Goal: Check status: Check status

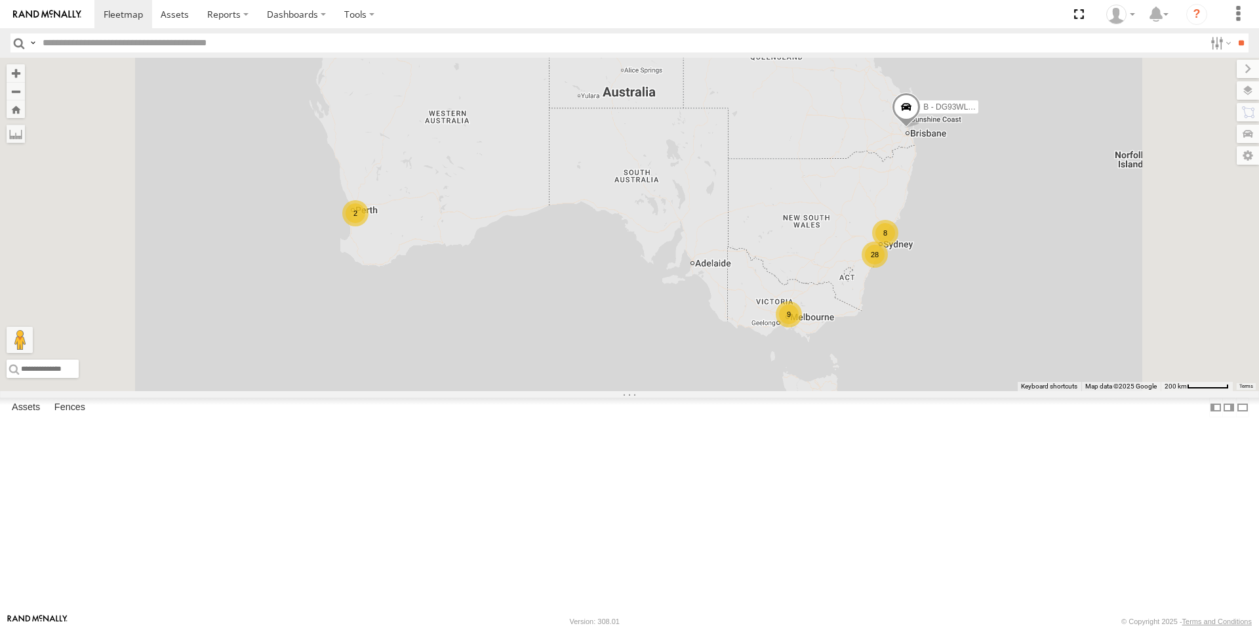
click at [802, 327] on div "9" at bounding box center [789, 314] width 26 height 26
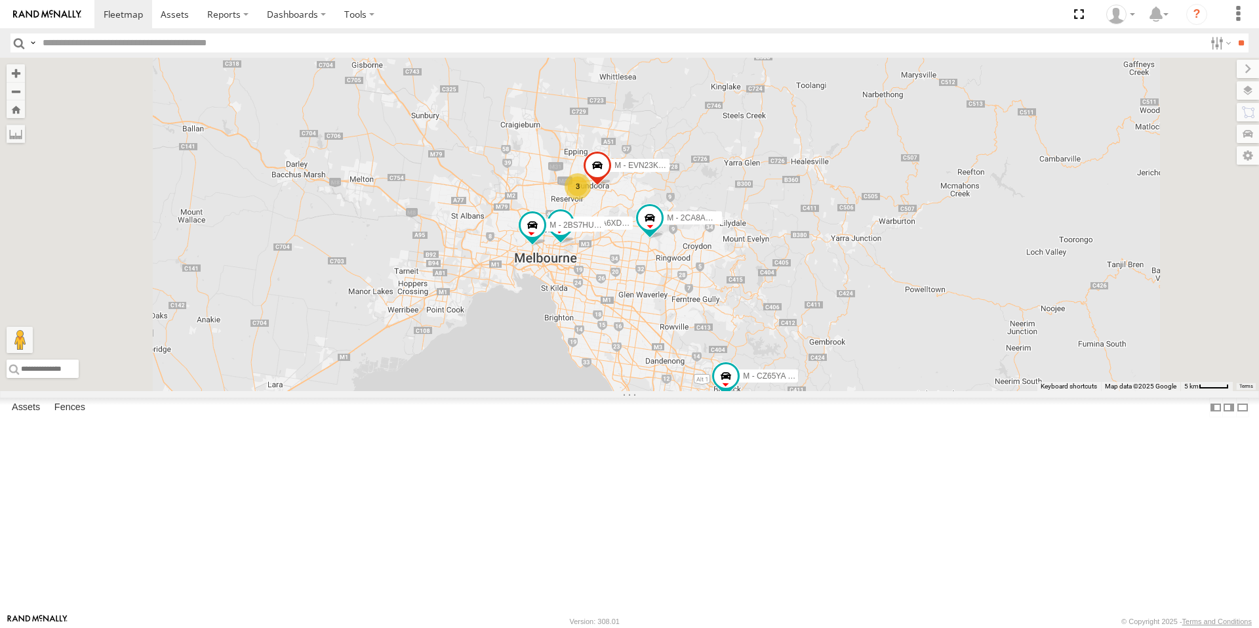
click at [562, 43] on span at bounding box center [551, 31] width 24 height 24
click at [608, 159] on div "B - DG93WL - [PERSON_NAME] M - EVN23K - [PERSON_NAME] M - 2DA6XD - [PERSON_NAME…" at bounding box center [629, 224] width 1259 height 333
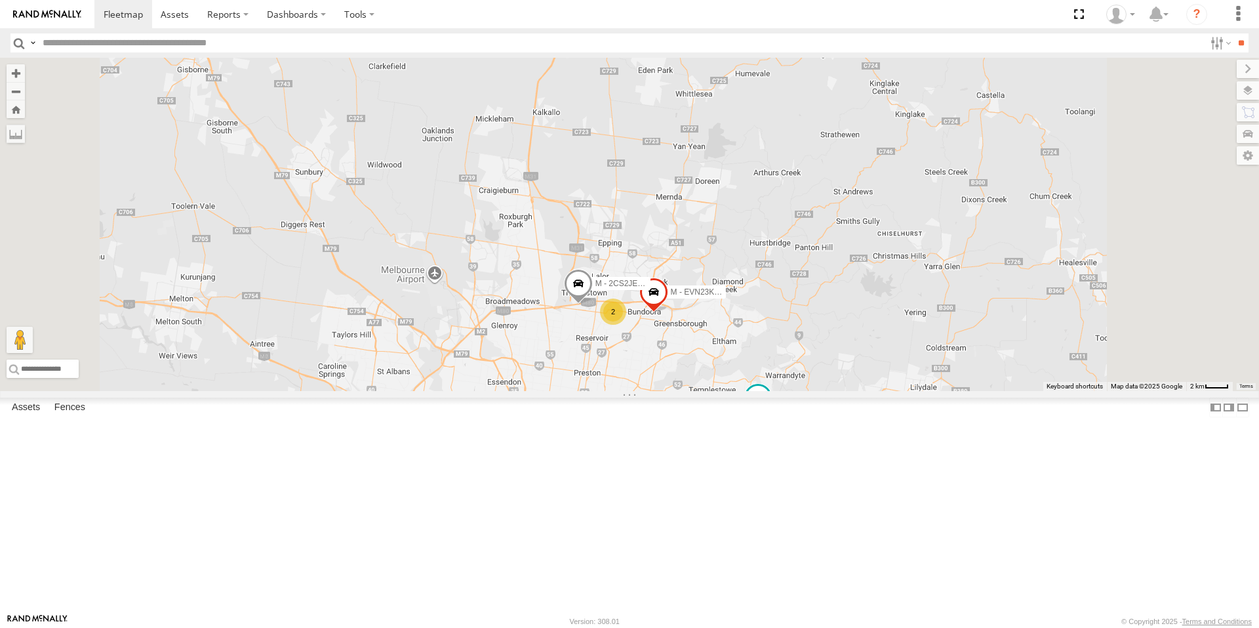
drag, startPoint x: 665, startPoint y: 164, endPoint x: 662, endPoint y: 192, distance: 28.4
click at [662, 192] on div "B - DG93WL - [PERSON_NAME] M - EVN23K - [PERSON_NAME] M - 2DA6XD - [PERSON_NAME…" at bounding box center [629, 224] width 1259 height 333
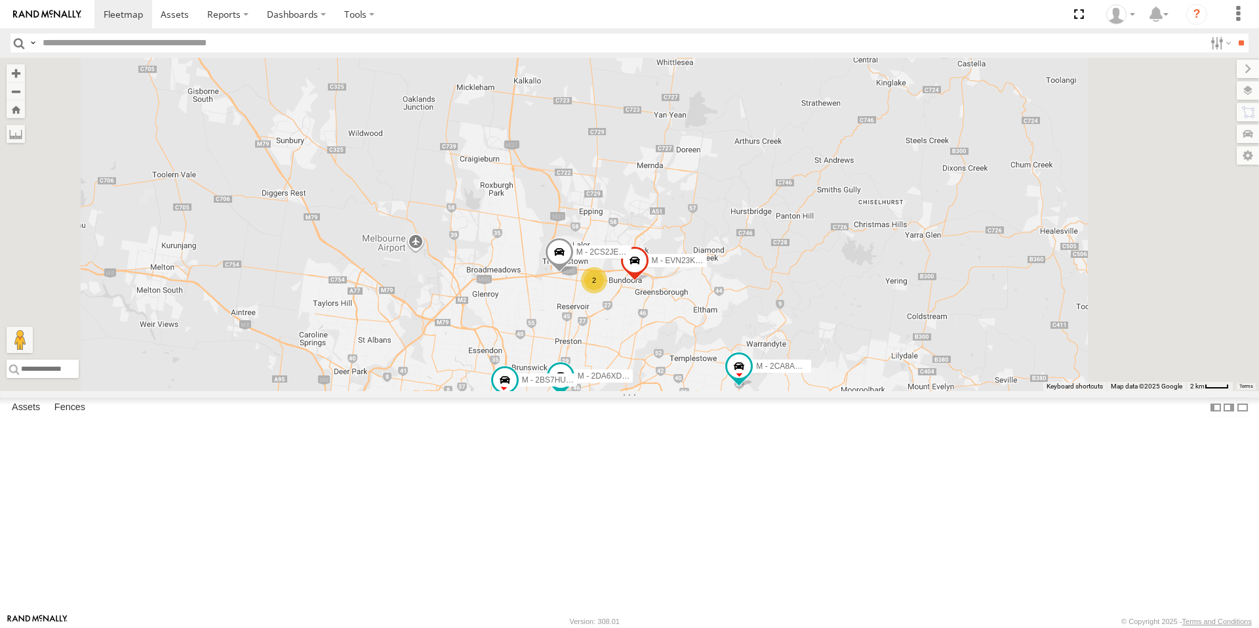
click at [682, 173] on div "B - DG93WL - [PERSON_NAME] M - EVN23K - [PERSON_NAME] M - 2DA6XD - [PERSON_NAME…" at bounding box center [629, 224] width 1259 height 333
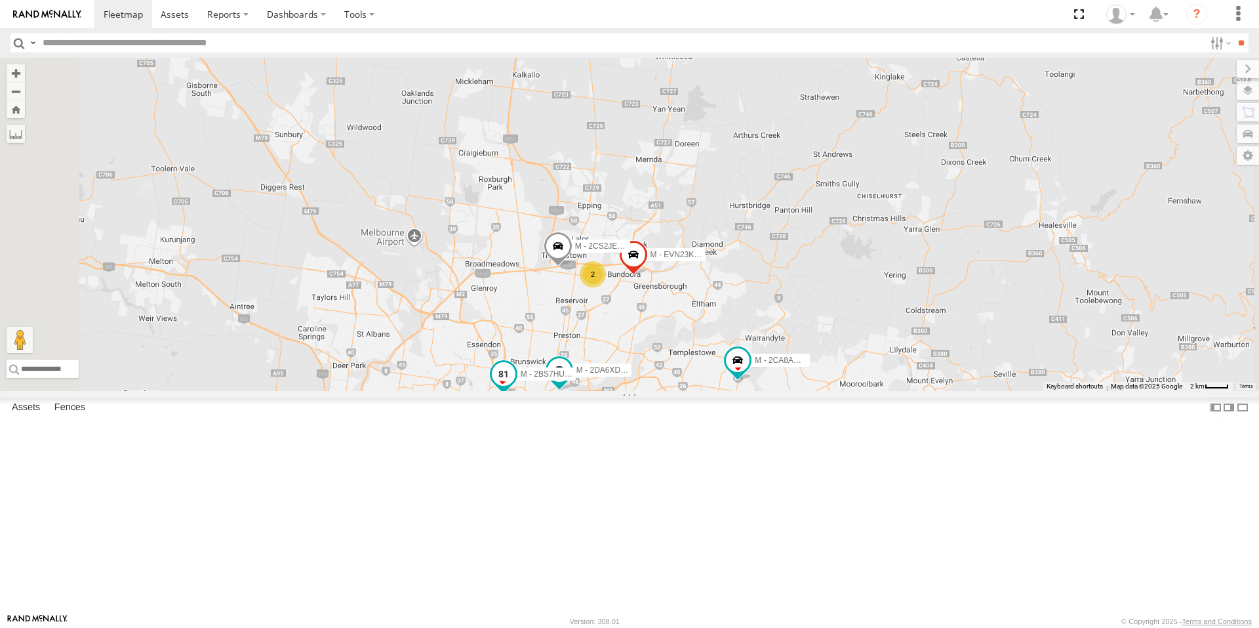
click at [516, 386] on span at bounding box center [504, 375] width 24 height 24
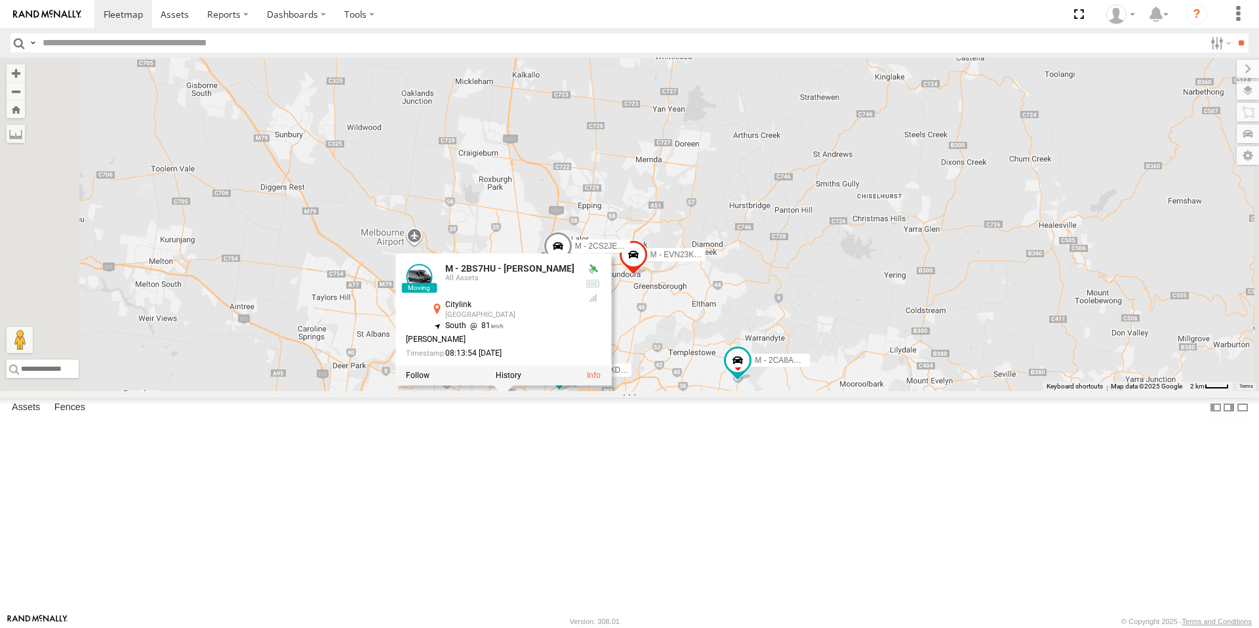
click at [659, 391] on div "B - DG93WL - [PERSON_NAME] M - EVN23K - [PERSON_NAME] M - 2DA6XD - [PERSON_NAME…" at bounding box center [629, 224] width 1259 height 333
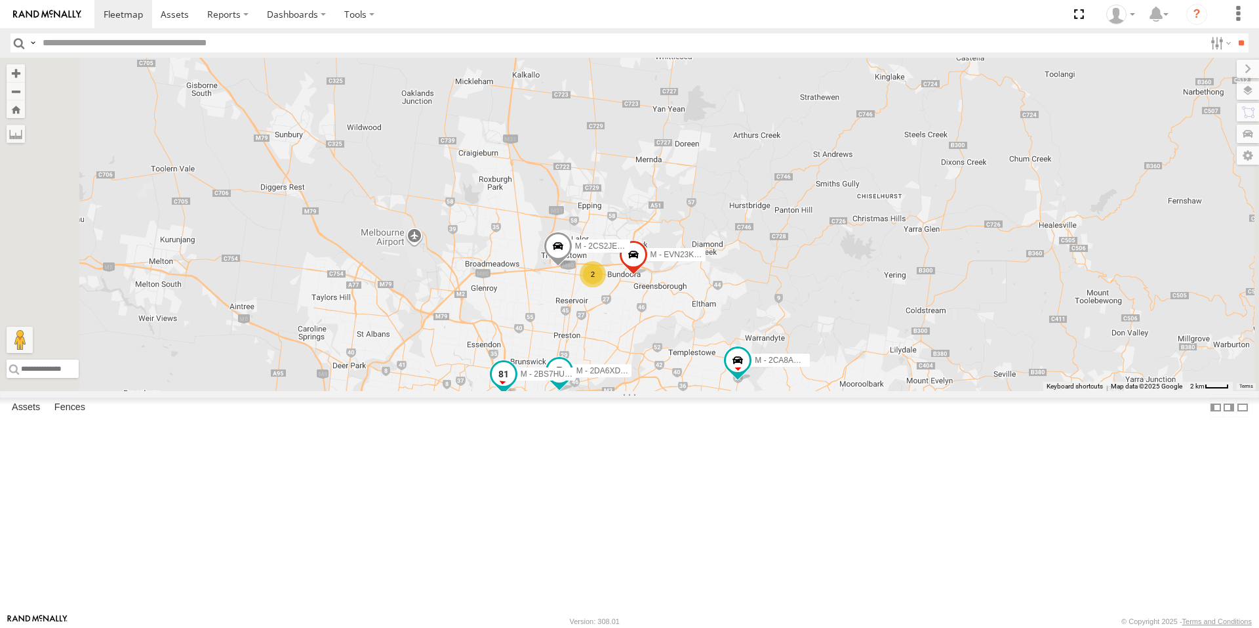
click at [637, 379] on span "M - 2BS7HU - [PERSON_NAME]" at bounding box center [579, 374] width 116 height 9
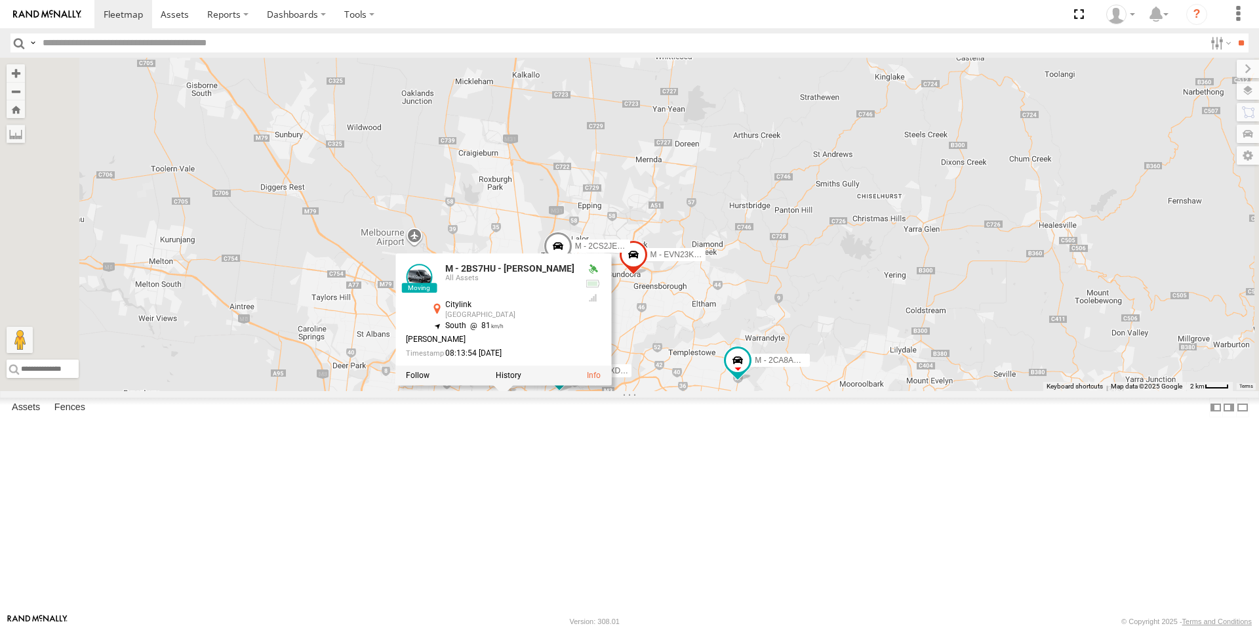
click at [722, 391] on div "B - DG93WL - [PERSON_NAME] M - EVN23K - [PERSON_NAME] M - 2DA6XD - [PERSON_NAME…" at bounding box center [629, 224] width 1259 height 333
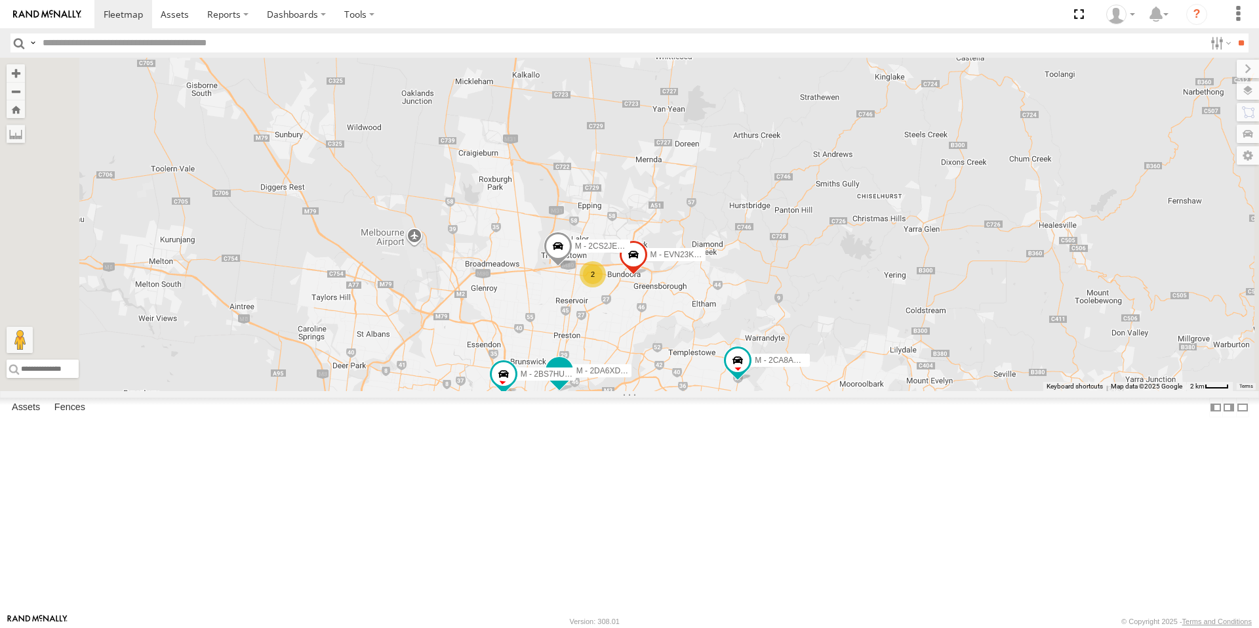
click at [571, 382] on span at bounding box center [560, 371] width 24 height 24
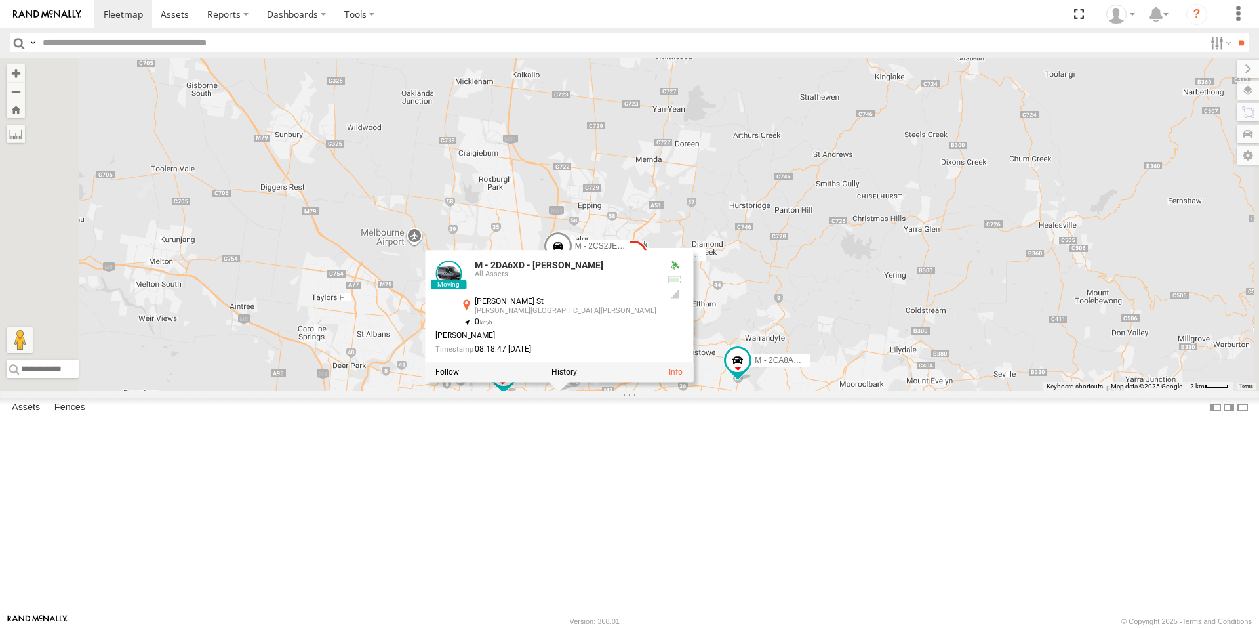
click at [731, 391] on div "B - DG93WL - [PERSON_NAME] M - EVN23K - [PERSON_NAME] M - 2DA6XD - [PERSON_NAME…" at bounding box center [629, 224] width 1259 height 333
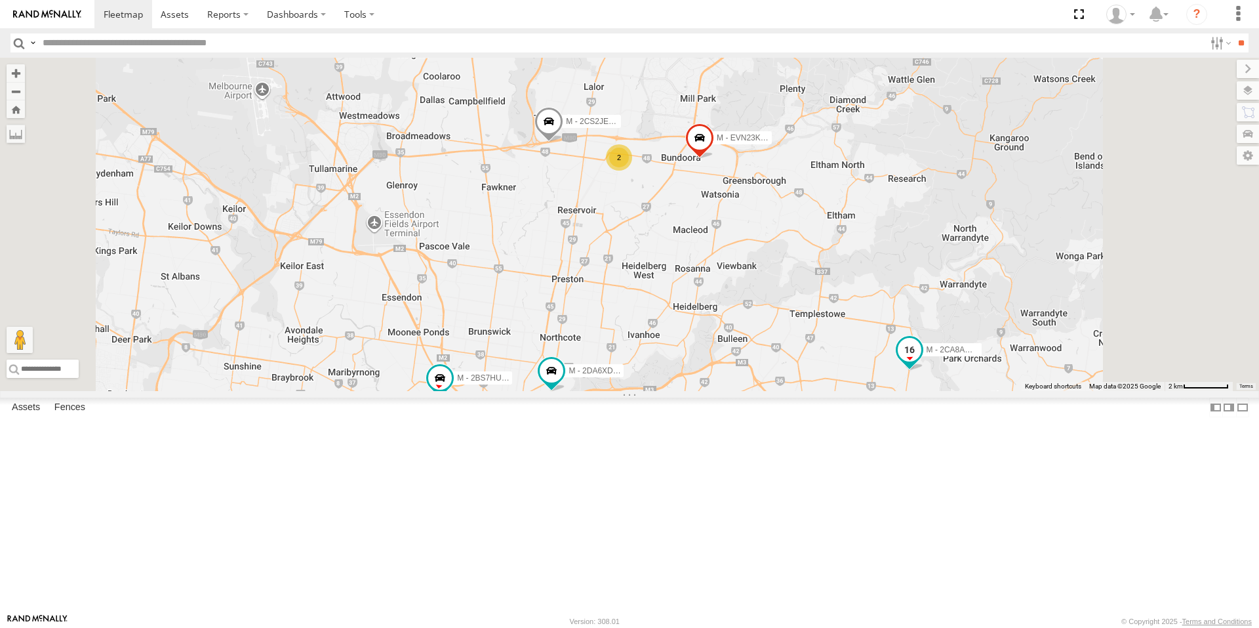
click at [922, 361] on span at bounding box center [910, 350] width 24 height 24
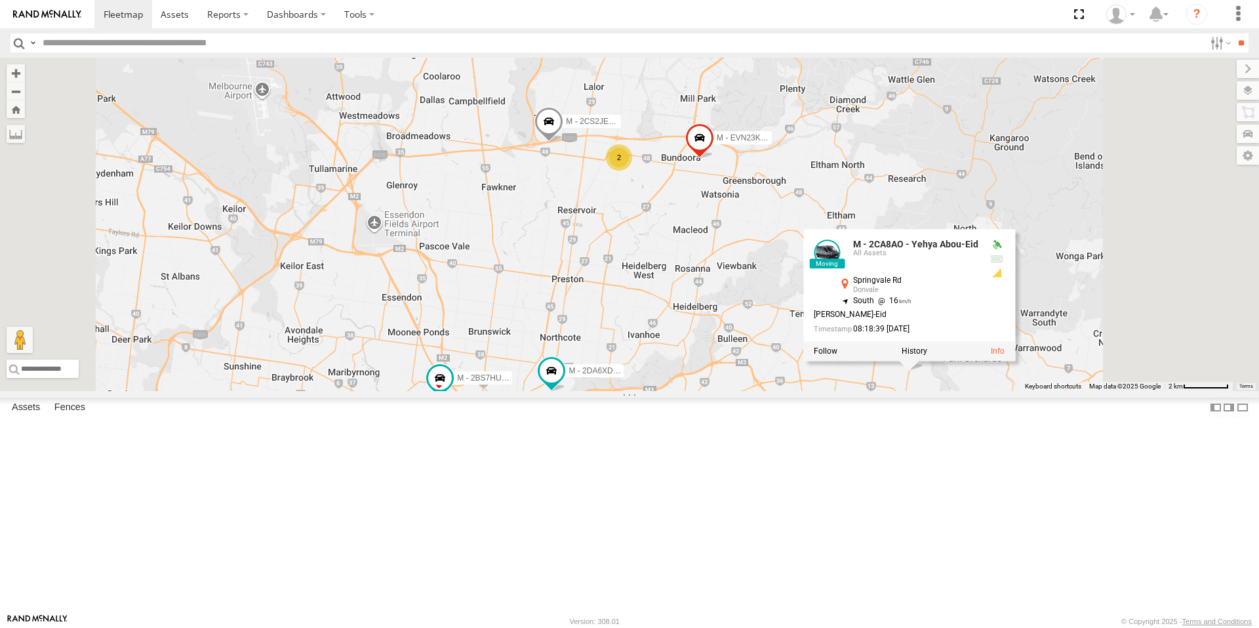
click at [988, 391] on div "B - DG93WL - [PERSON_NAME] M - EVN23K - [PERSON_NAME] M - 2DA6XD - [PERSON_NAME…" at bounding box center [629, 224] width 1259 height 333
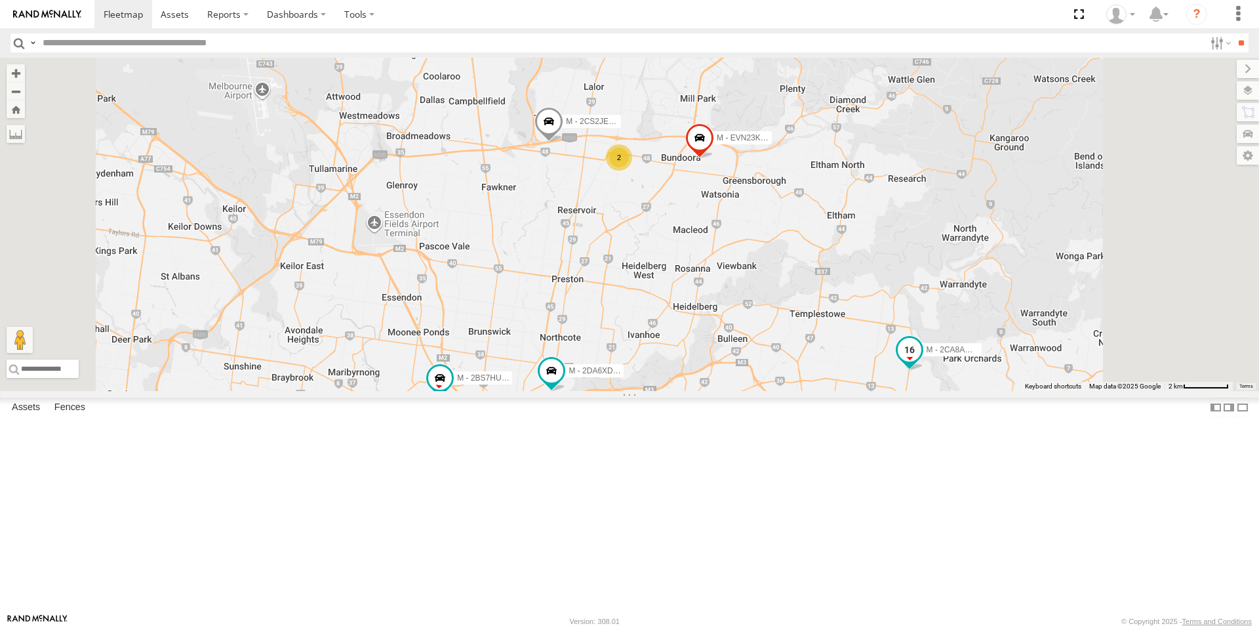
click at [922, 361] on span at bounding box center [910, 350] width 24 height 24
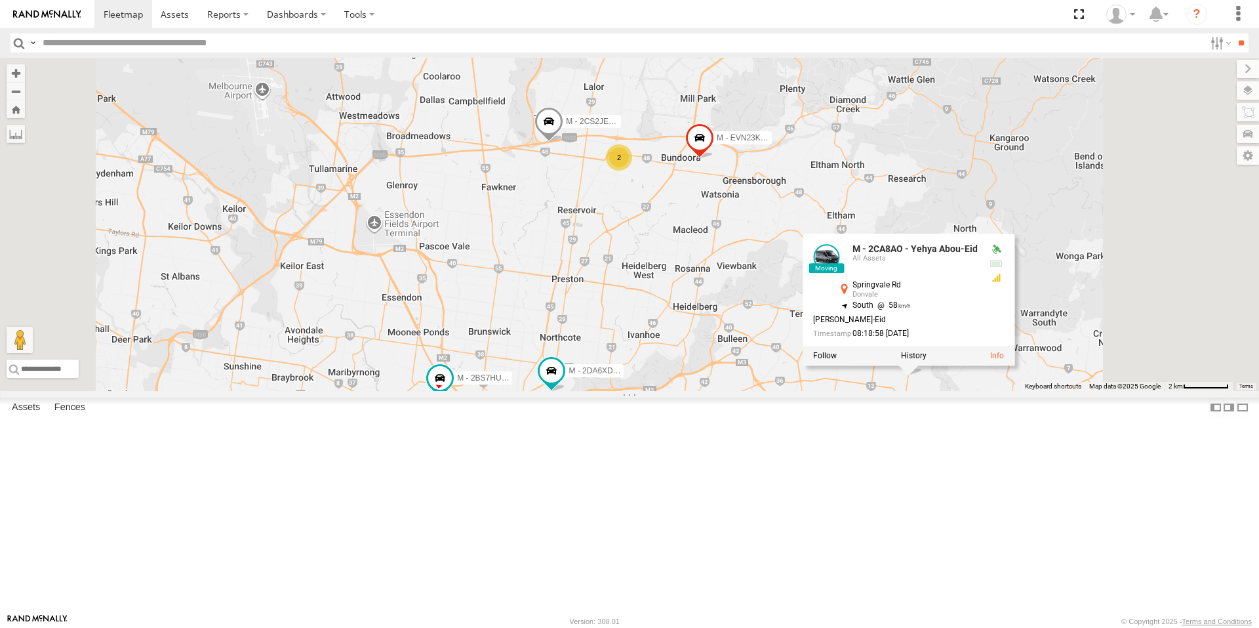
click at [959, 391] on div "B - DG93WL - [PERSON_NAME] M - EVN23K - [PERSON_NAME] M - 2DA6XD - [PERSON_NAME…" at bounding box center [629, 224] width 1259 height 333
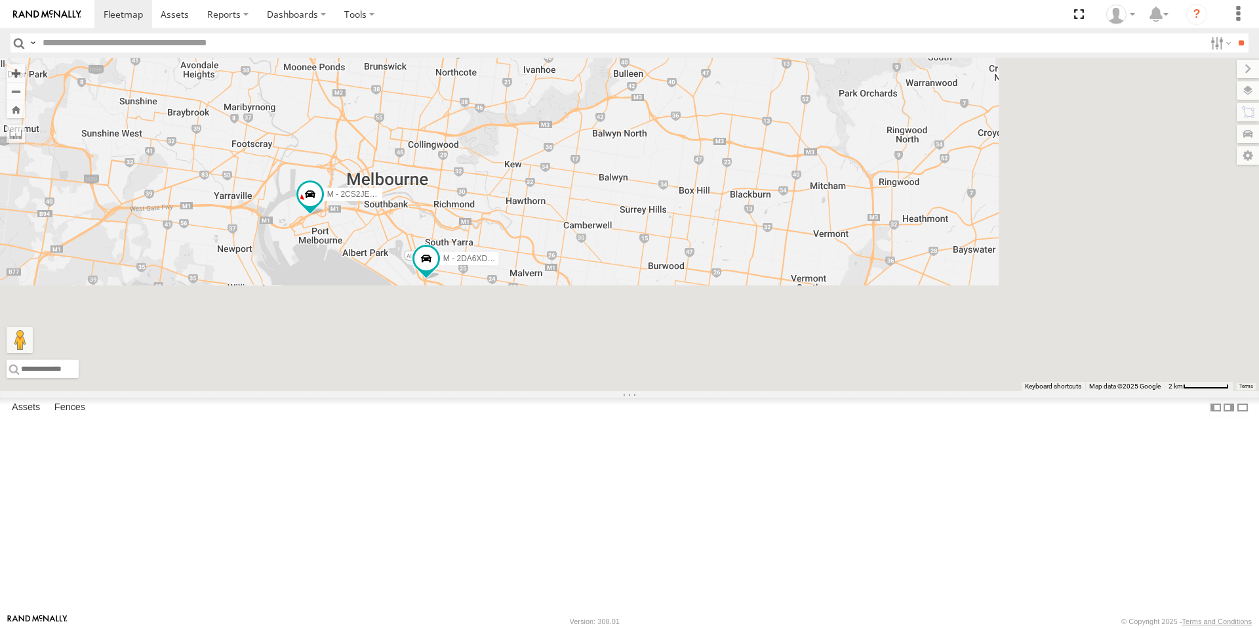
drag, startPoint x: 811, startPoint y: 470, endPoint x: 687, endPoint y: 152, distance: 341.2
click at [671, 127] on div "M - EVN23K - [PERSON_NAME] M - 2DA6XD - [PERSON_NAME] 2 M - 2CS2JE - [PERSON_NA…" at bounding box center [629, 224] width 1259 height 333
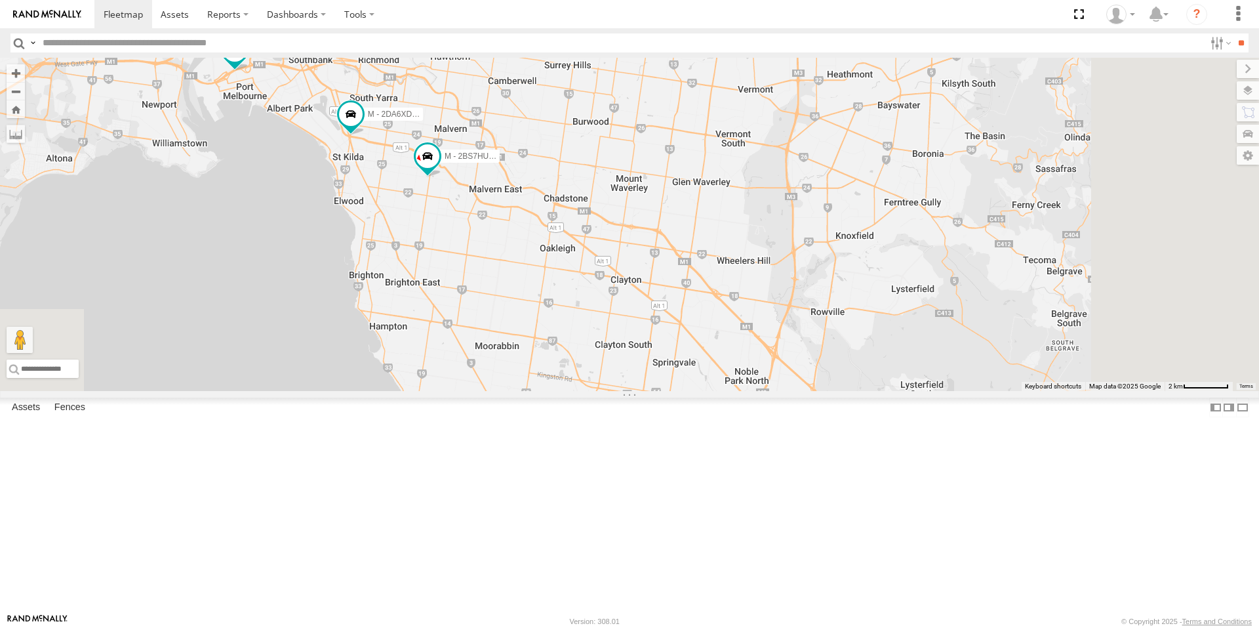
drag, startPoint x: 770, startPoint y: 304, endPoint x: 737, endPoint y: 258, distance: 56.8
click at [737, 258] on div "M - EVN23K - [PERSON_NAME] M - 2DA6XD - [PERSON_NAME] 2 M - 2CS2JE - [PERSON_NA…" at bounding box center [629, 224] width 1259 height 333
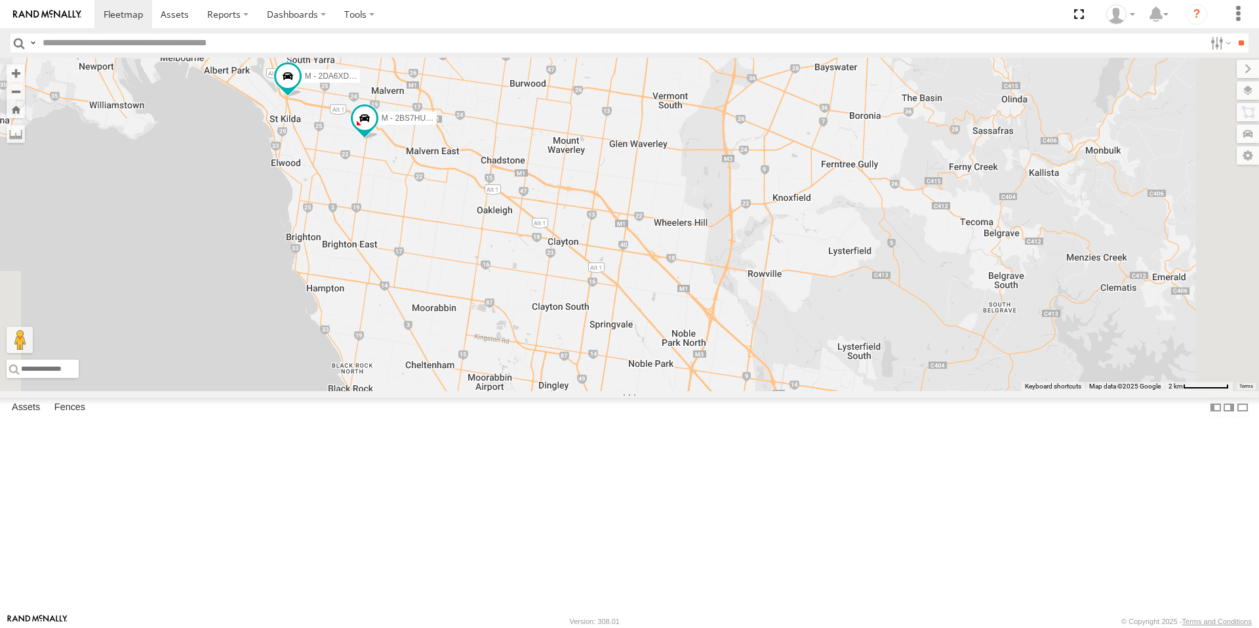
drag, startPoint x: 782, startPoint y: 369, endPoint x: 738, endPoint y: 319, distance: 66.5
click at [738, 319] on div "M - EVN23K - [PERSON_NAME] M - 2DA6XD - [PERSON_NAME] 2 M - 2CS2JE - [PERSON_NA…" at bounding box center [629, 224] width 1259 height 333
